Goal: Information Seeking & Learning: Learn about a topic

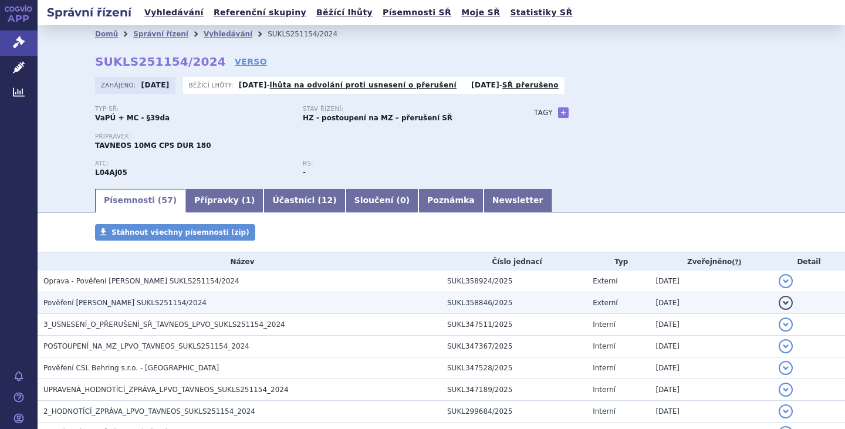
click at [123, 300] on span "Pověření [PERSON_NAME] SUKLS251154/2024" at bounding box center [124, 303] width 163 height 8
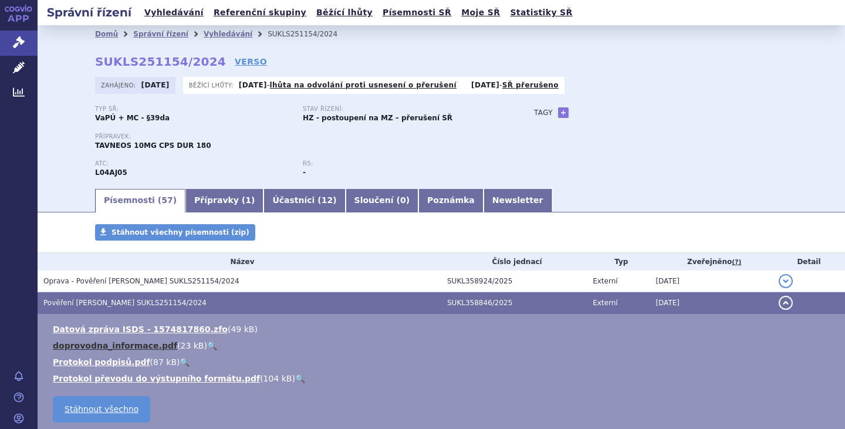
click at [140, 341] on link "doprovodna_informace.pdf" at bounding box center [115, 345] width 124 height 9
click at [263, 195] on link "Účastníci ( 12 )" at bounding box center [304, 200] width 82 height 23
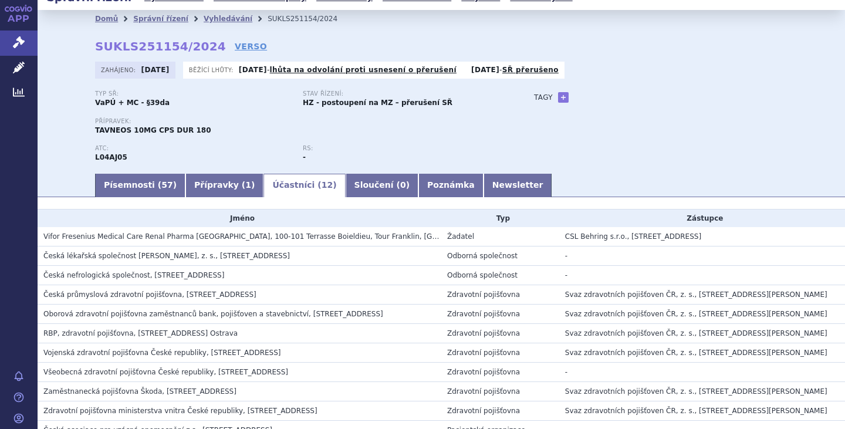
scroll to position [15, 0]
click at [128, 189] on link "Písemnosti ( 57 )" at bounding box center [140, 185] width 90 height 23
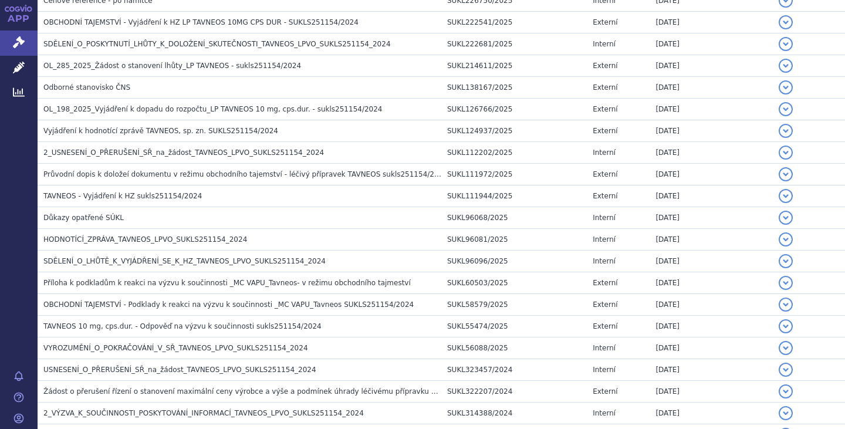
scroll to position [778, 0]
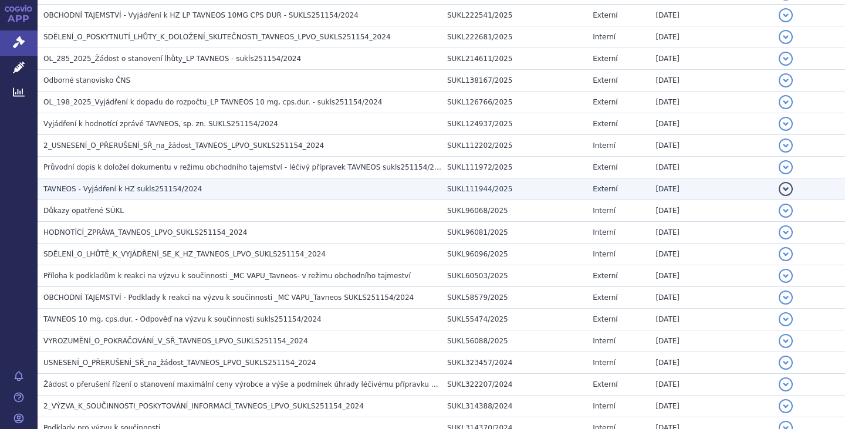
click at [136, 186] on span "TAVNEOS - Vyjádření k HZ sukls251154/2024" at bounding box center [122, 189] width 158 height 8
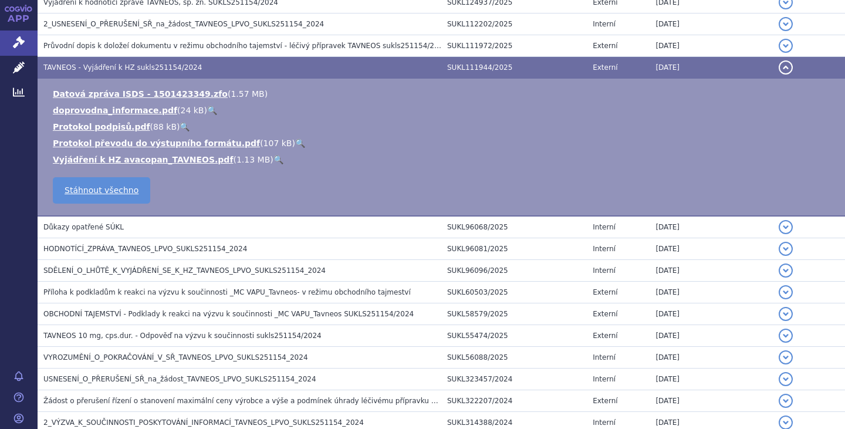
scroll to position [656, 0]
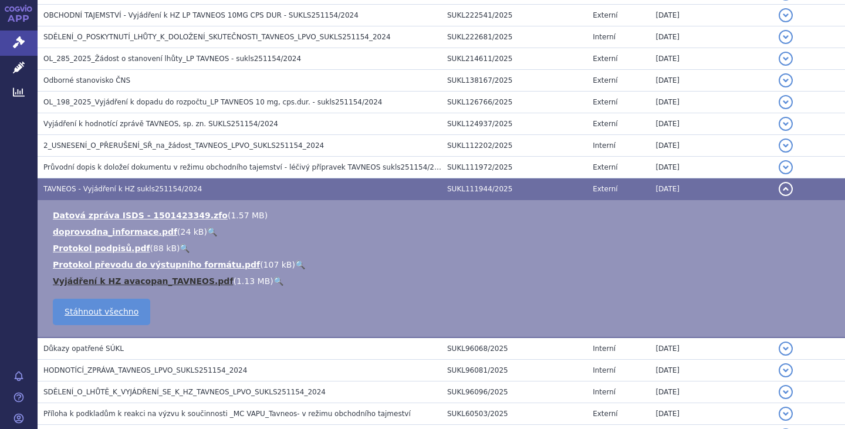
click at [170, 281] on link "Vyjádření k HZ avacopan_TAVNEOS.pdf" at bounding box center [143, 280] width 180 height 9
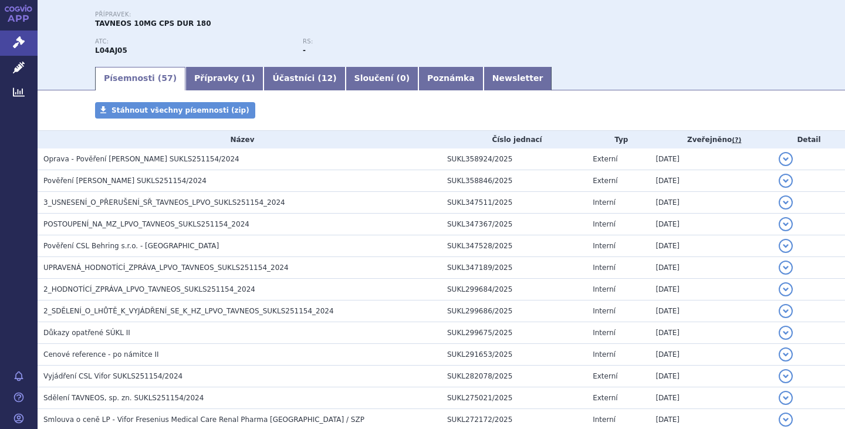
scroll to position [127, 0]
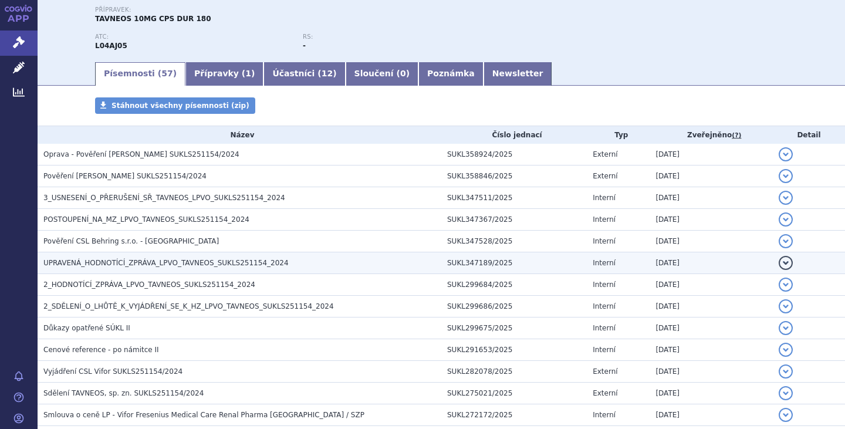
click at [209, 263] on span "UPRAVENÁ_HODNOTÍCÍ_ZPRÁVA_LPVO_TAVNEOS_SUKLS251154_2024" at bounding box center [165, 263] width 245 height 8
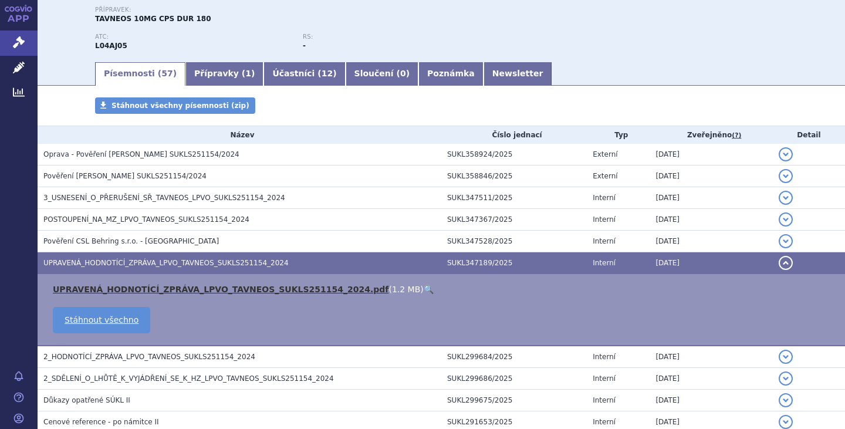
click at [212, 290] on link "UPRAVENÁ_HODNOTÍCÍ_ZPRÁVA_LPVO_TAVNEOS_SUKLS251154_2024.pdf" at bounding box center [221, 289] width 336 height 9
